Goal: Navigation & Orientation: Find specific page/section

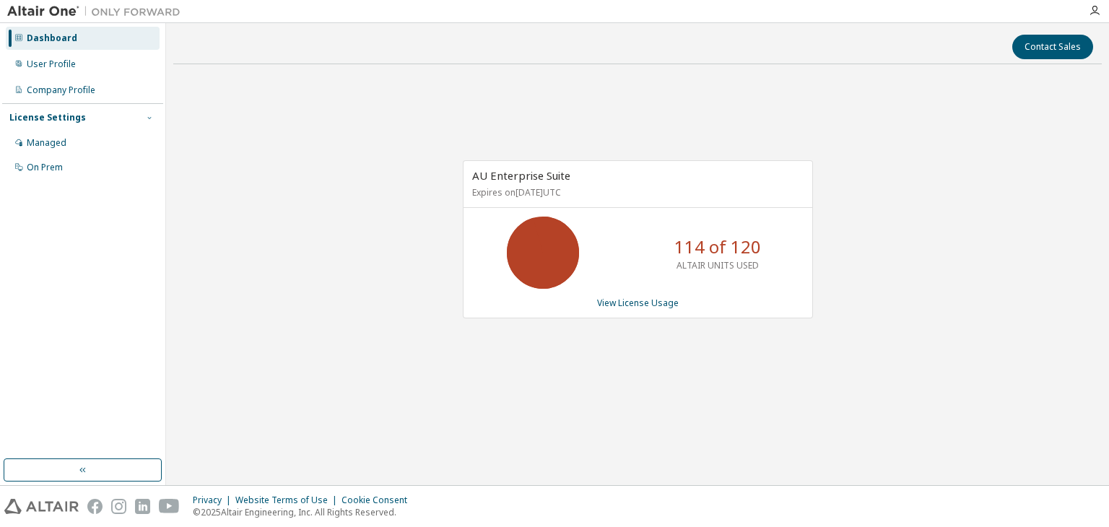
click at [152, 115] on icon "button" at bounding box center [149, 117] width 9 height 9
